Goal: Check status: Check status

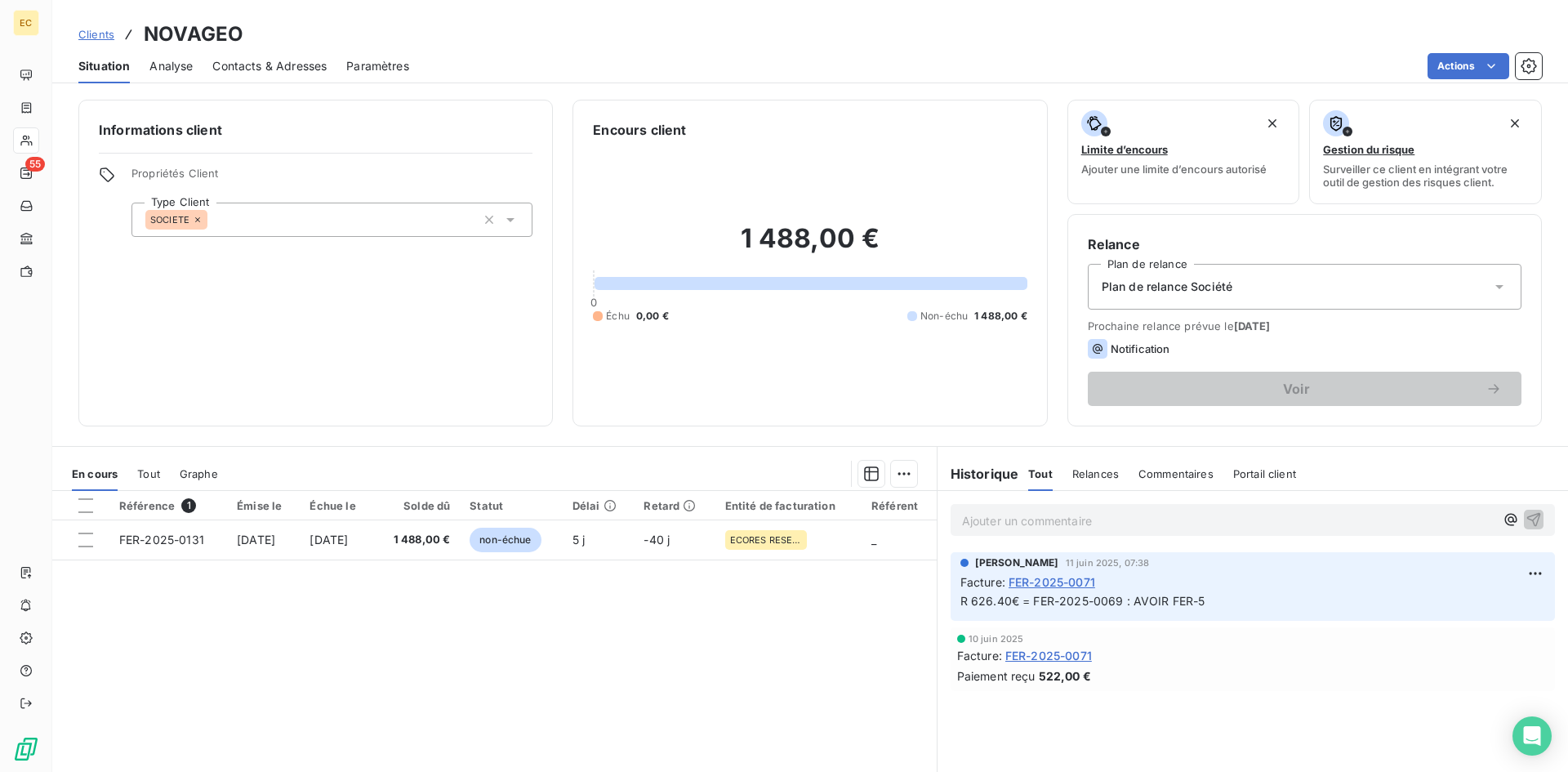
click at [86, 36] on span "Clients" at bounding box center [97, 34] width 36 height 13
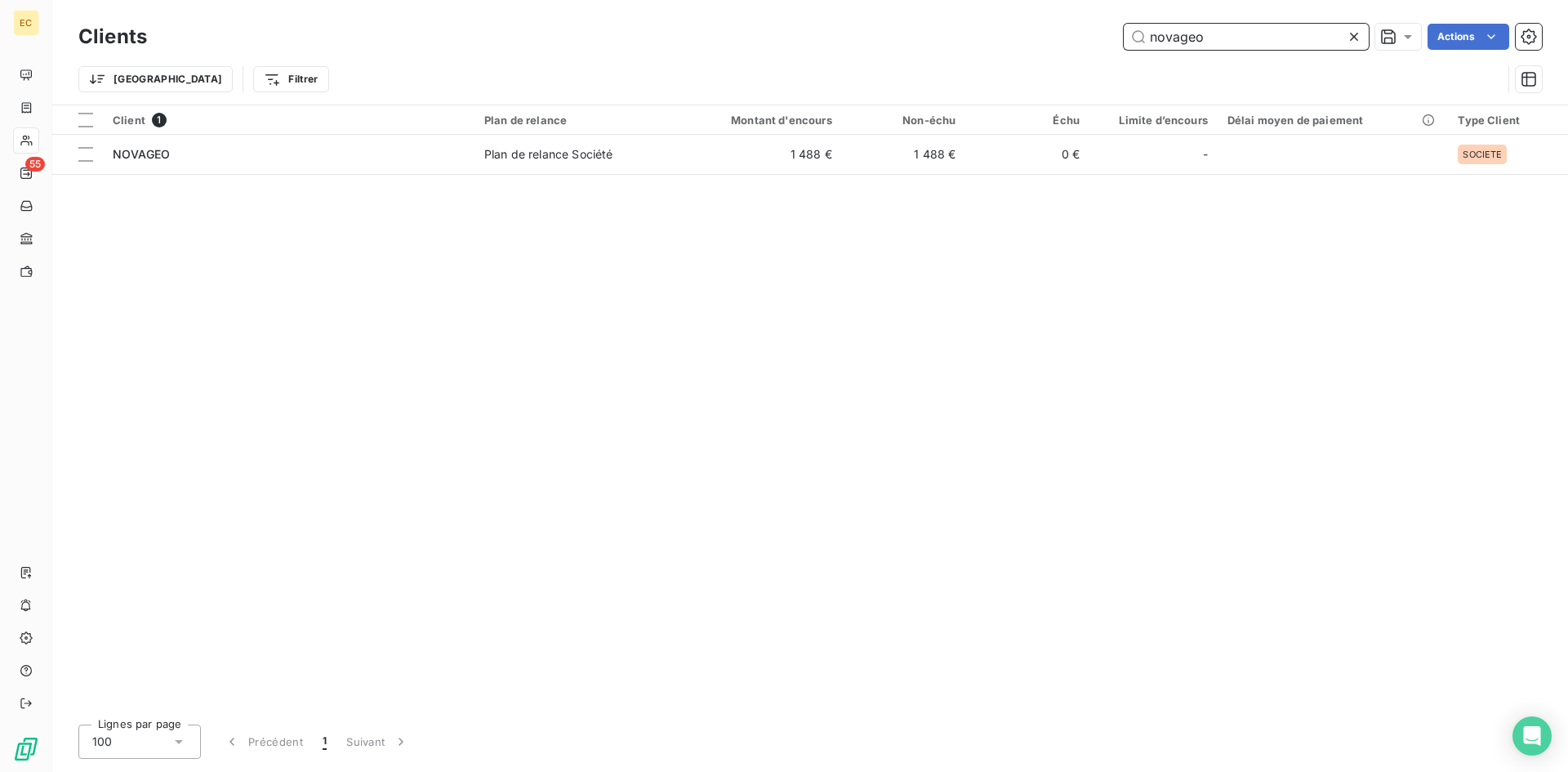
drag, startPoint x: 1221, startPoint y: 37, endPoint x: 1110, endPoint y: 39, distance: 111.0
click at [1110, 39] on div "novageo Actions" at bounding box center [854, 36] width 1376 height 27
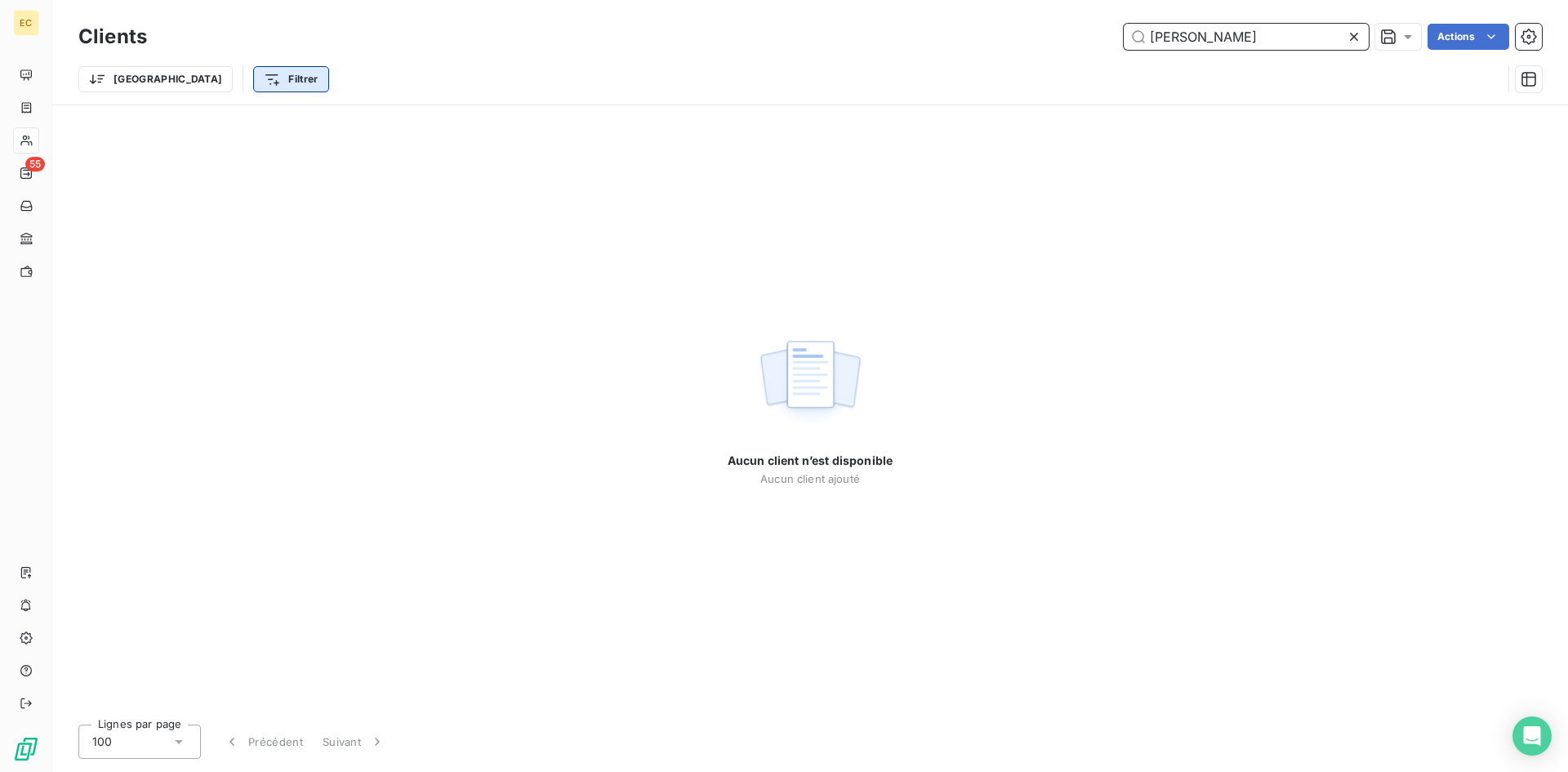
type input "[PERSON_NAME]"
click at [224, 82] on html "EC 55 Clients [PERSON_NAME] Actions Trier Filtrer Aucun client n’est disponible…" at bounding box center [784, 386] width 1568 height 772
click at [107, 74] on html "EC 55 Clients [PERSON_NAME] Actions Trier Filtrer Aucun client n’est disponible…" at bounding box center [784, 386] width 1568 height 772
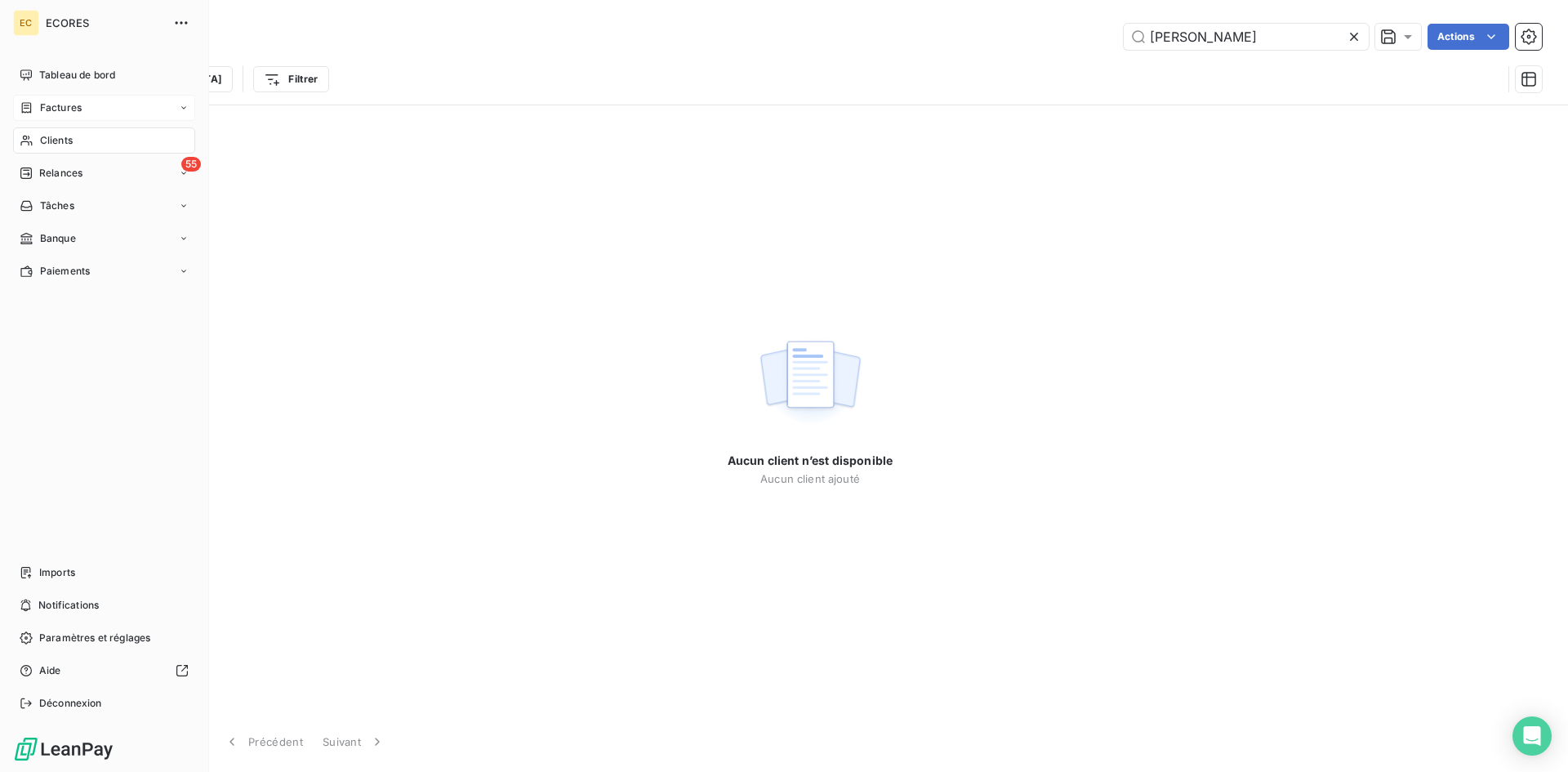
click at [72, 115] on div "Factures" at bounding box center [104, 107] width 182 height 27
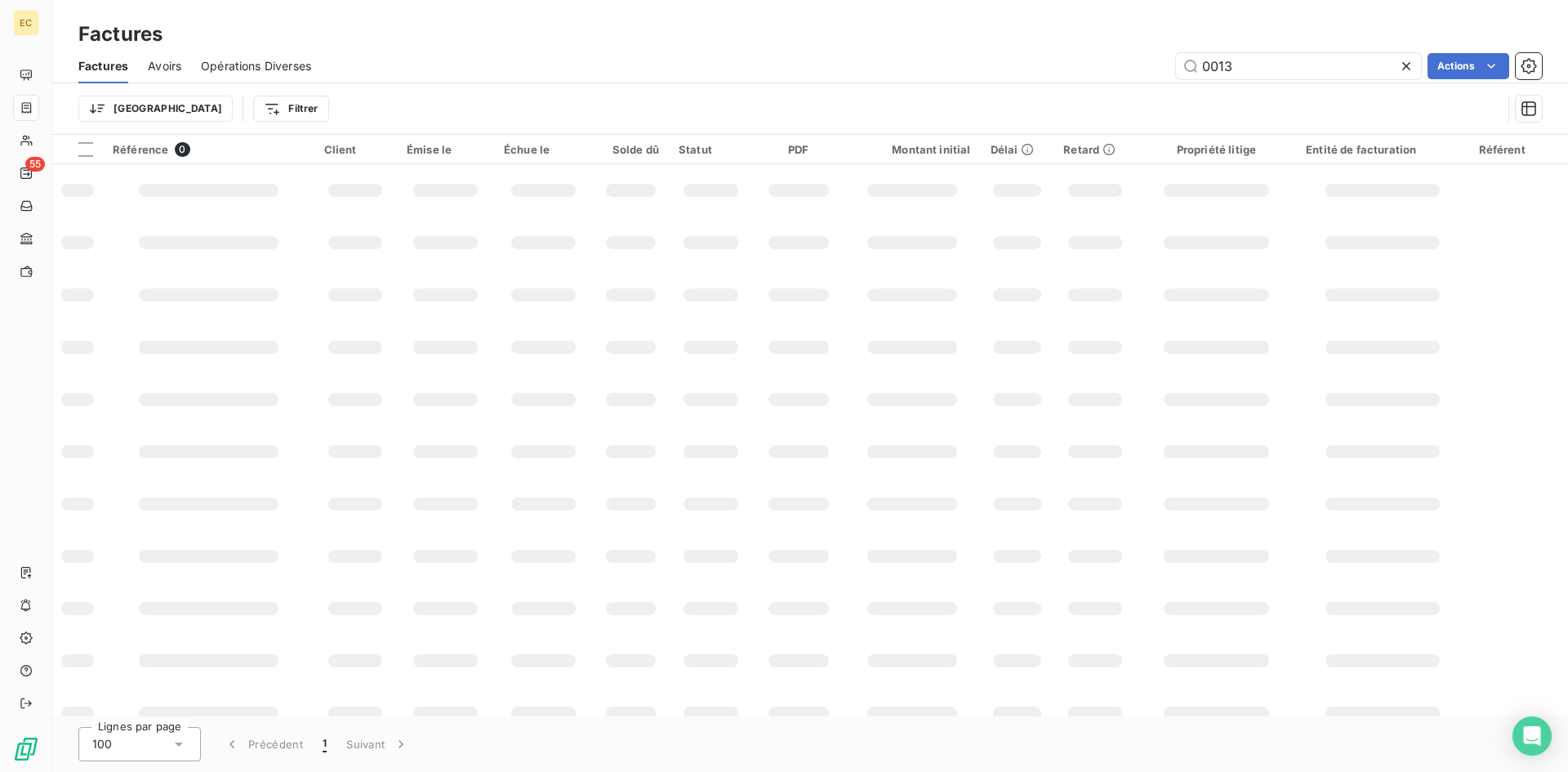
drag, startPoint x: 1328, startPoint y: 66, endPoint x: 1173, endPoint y: 67, distance: 155.0
click at [1173, 67] on div "0013 Actions" at bounding box center [936, 66] width 1211 height 27
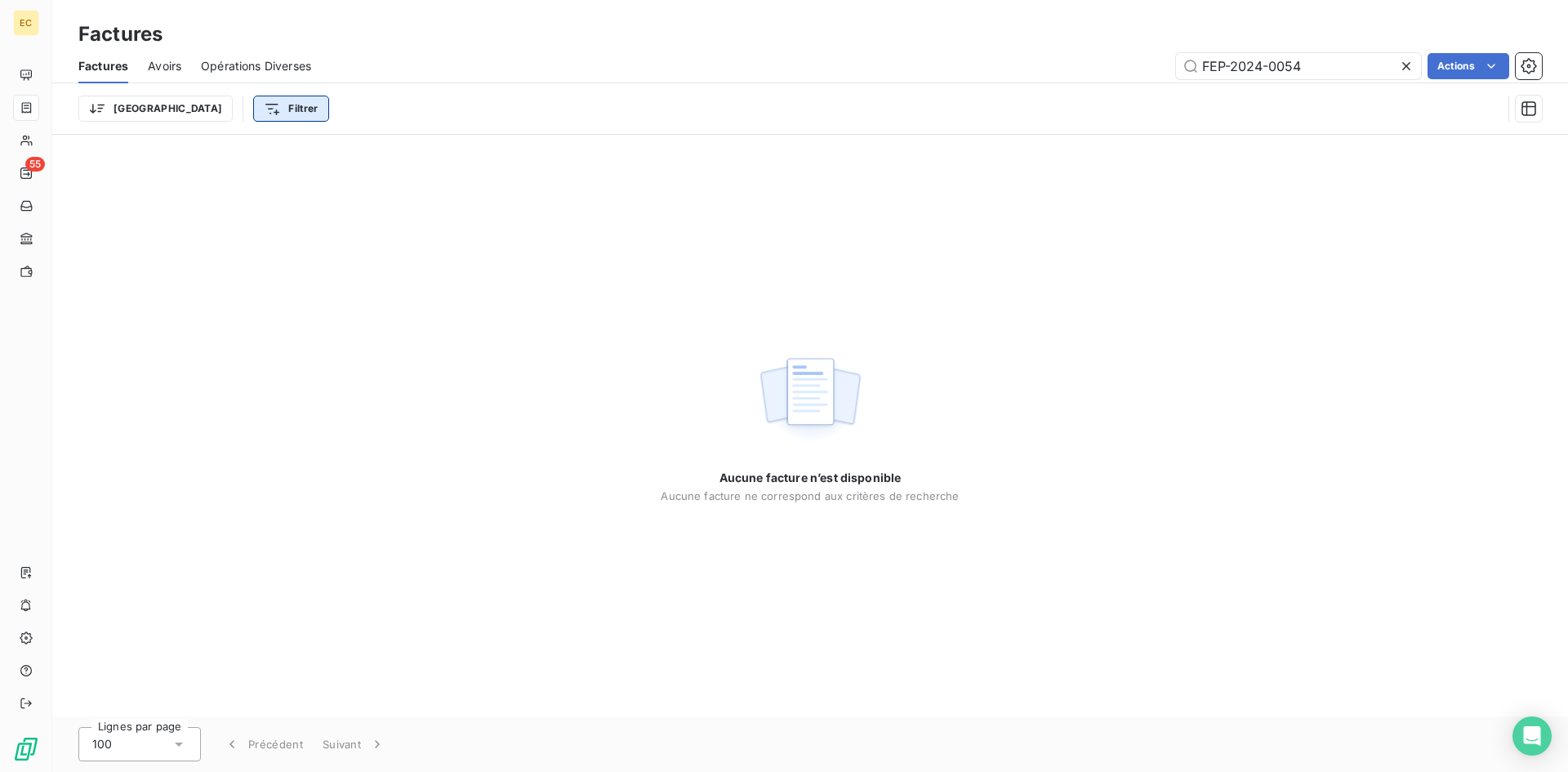
type input "FEP-2024-0054"
click at [214, 112] on html "EC 55 Factures Factures Avoirs Opérations Diverses FEP-2024-0054 Actions Trier …" at bounding box center [784, 386] width 1568 height 772
